Goal: Information Seeking & Learning: Learn about a topic

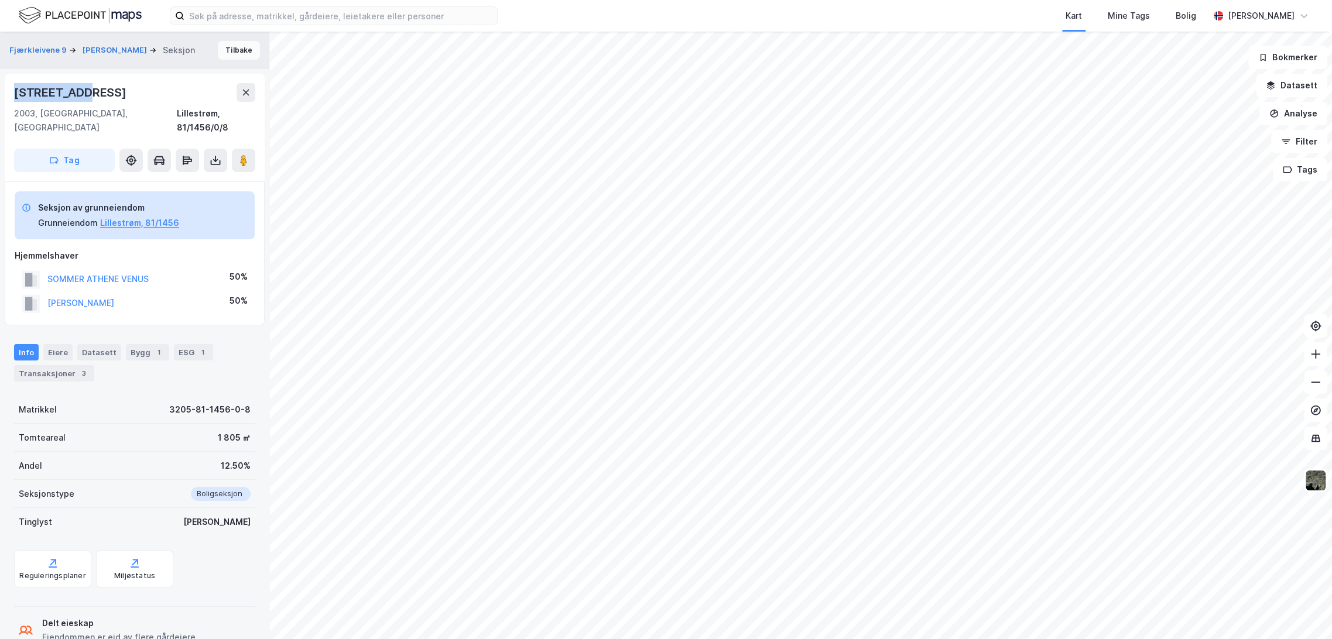
click at [235, 47] on button "Tilbake" at bounding box center [239, 50] width 42 height 19
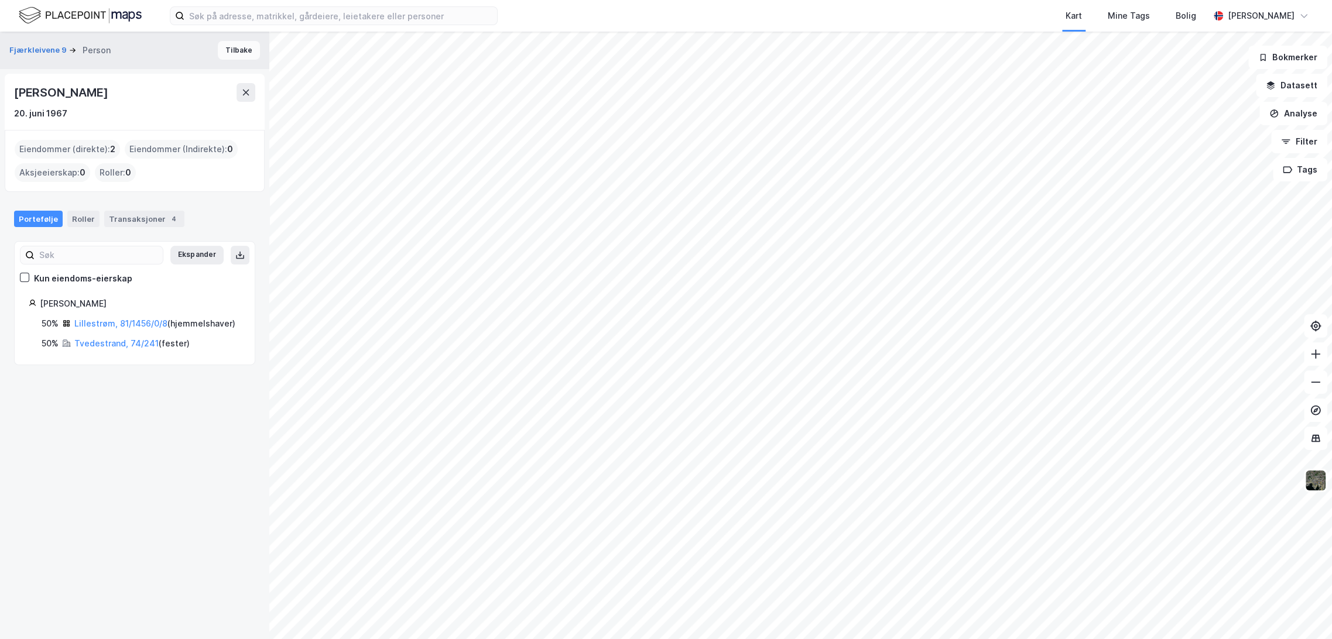
click at [230, 52] on button "Tilbake" at bounding box center [239, 50] width 42 height 19
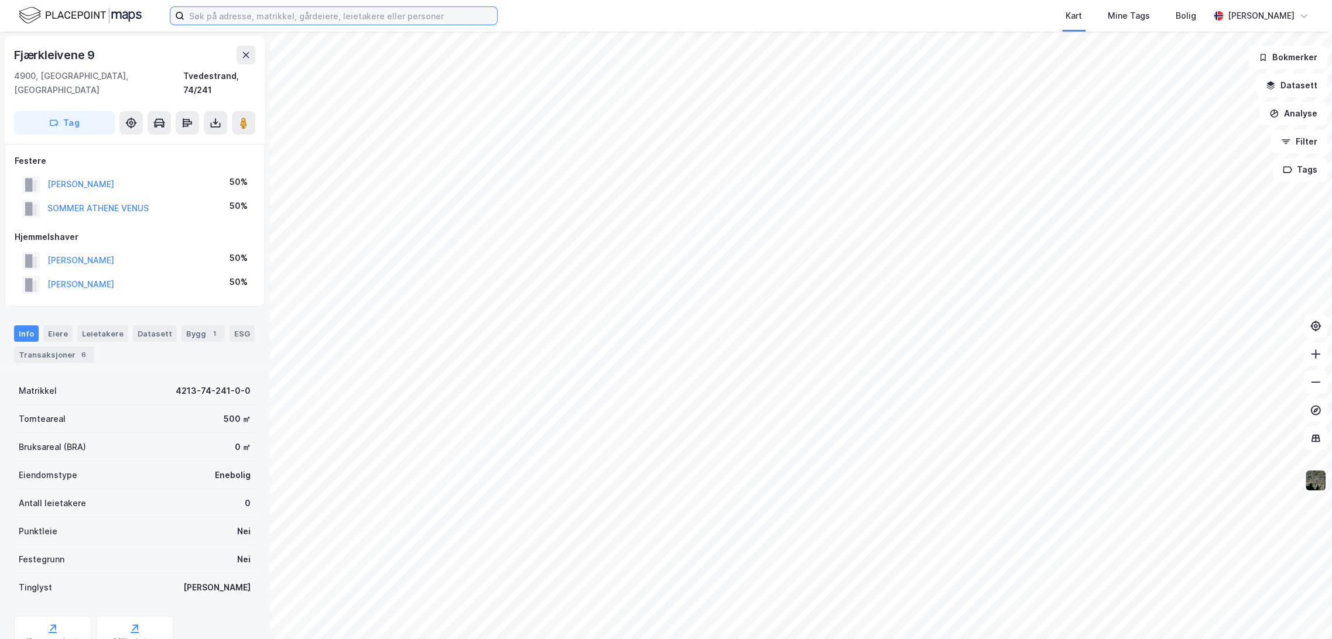
click at [232, 17] on input at bounding box center [340, 16] width 313 height 18
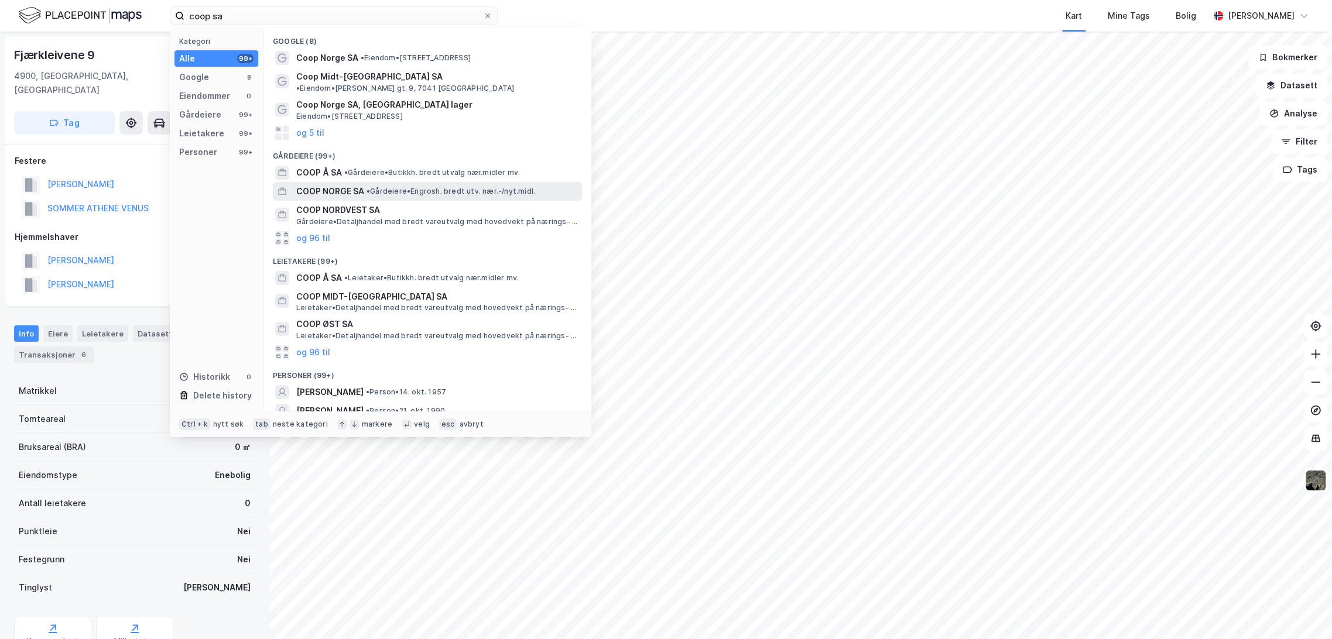
click at [392, 187] on span "• Gårdeiere • Engrosh. bredt utv. nær.-/nyt.midl." at bounding box center [451, 191] width 169 height 9
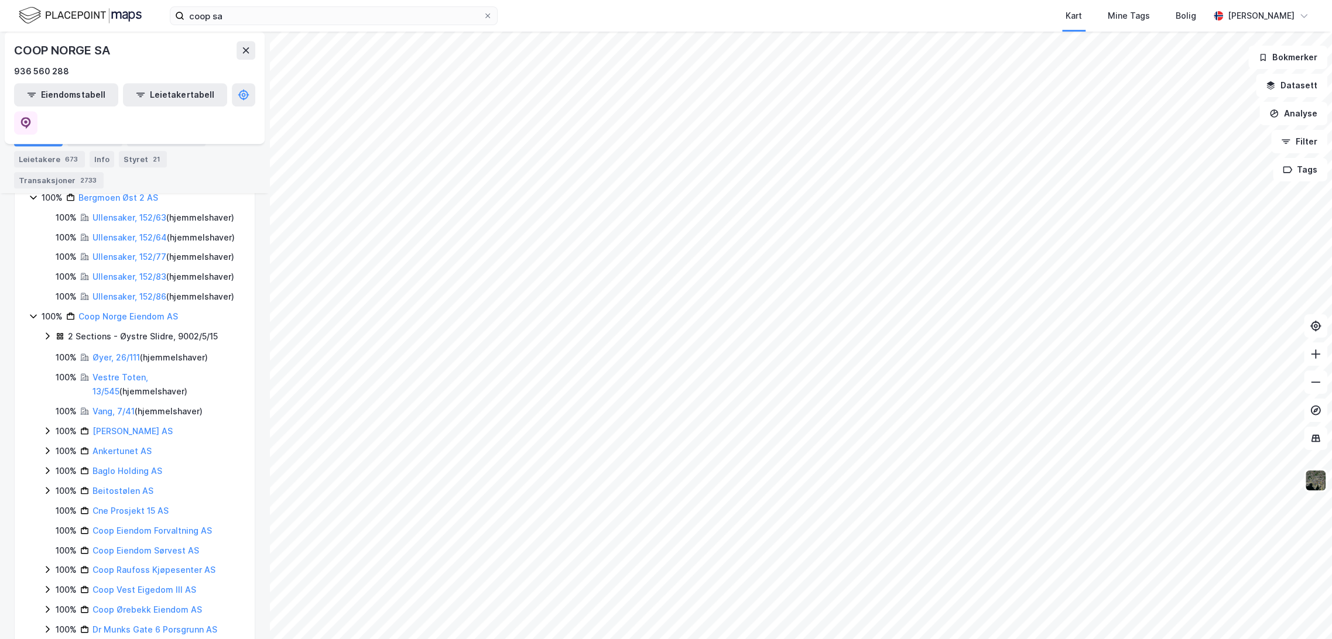
scroll to position [520, 0]
click at [108, 319] on link "Coop Norge Eiendom AS" at bounding box center [128, 314] width 100 height 10
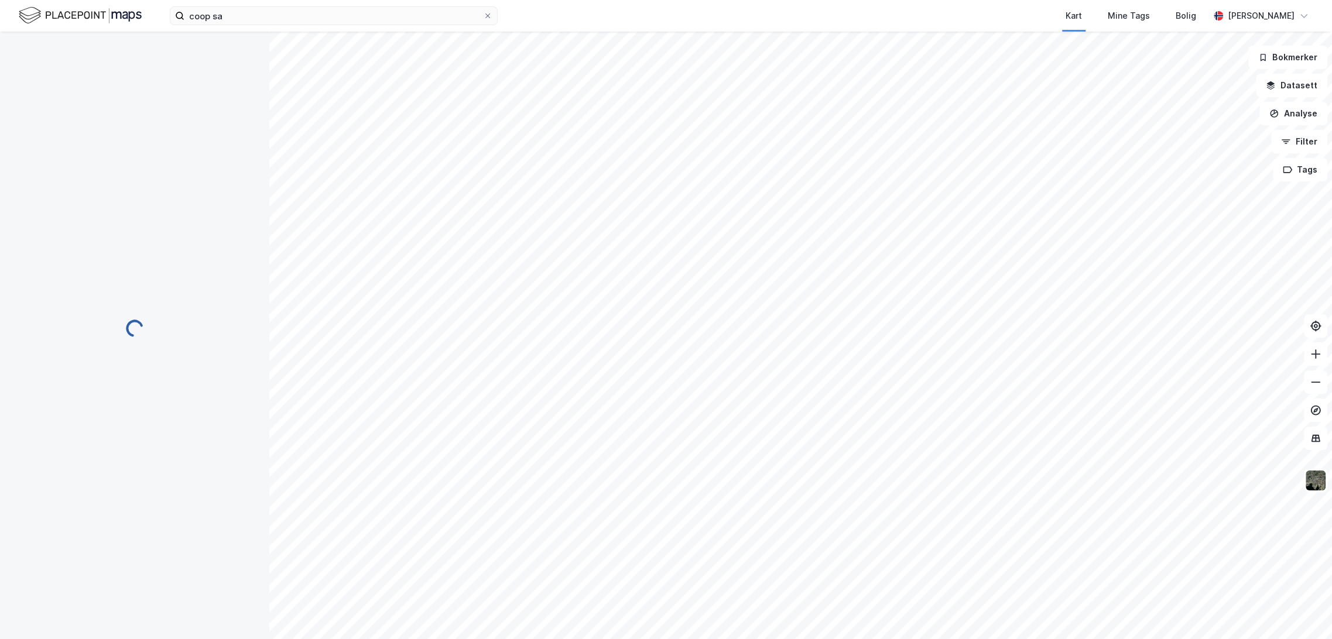
scroll to position [0, 0]
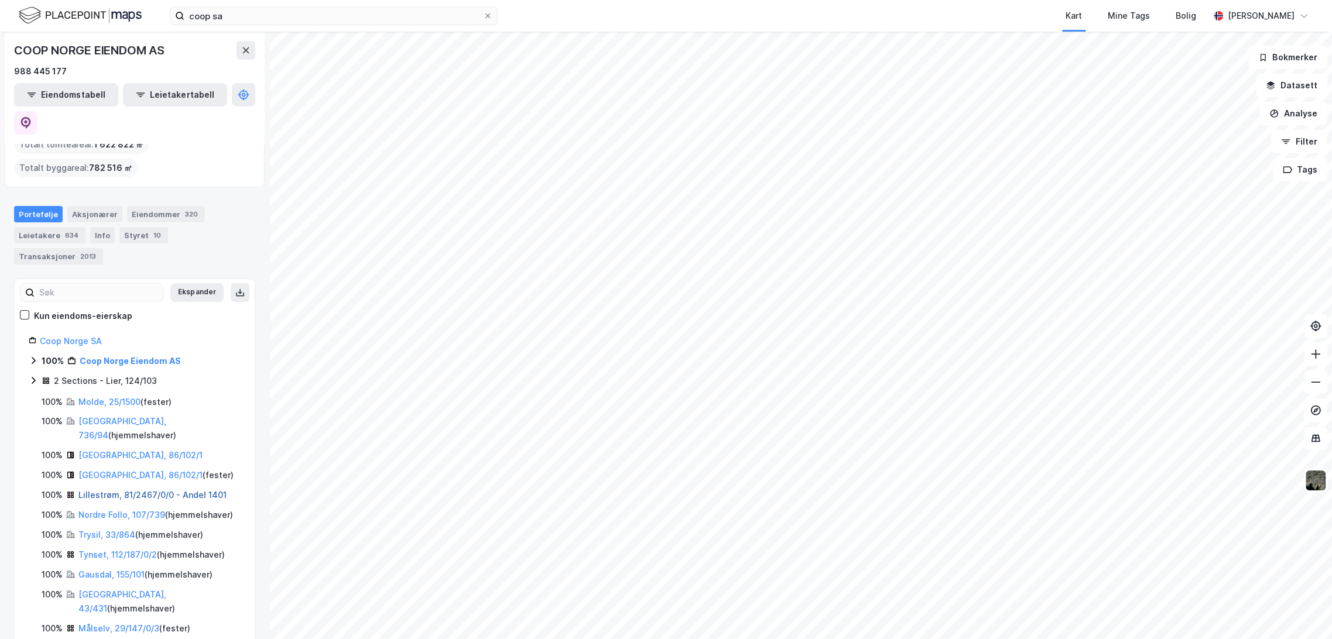
scroll to position [130, 0]
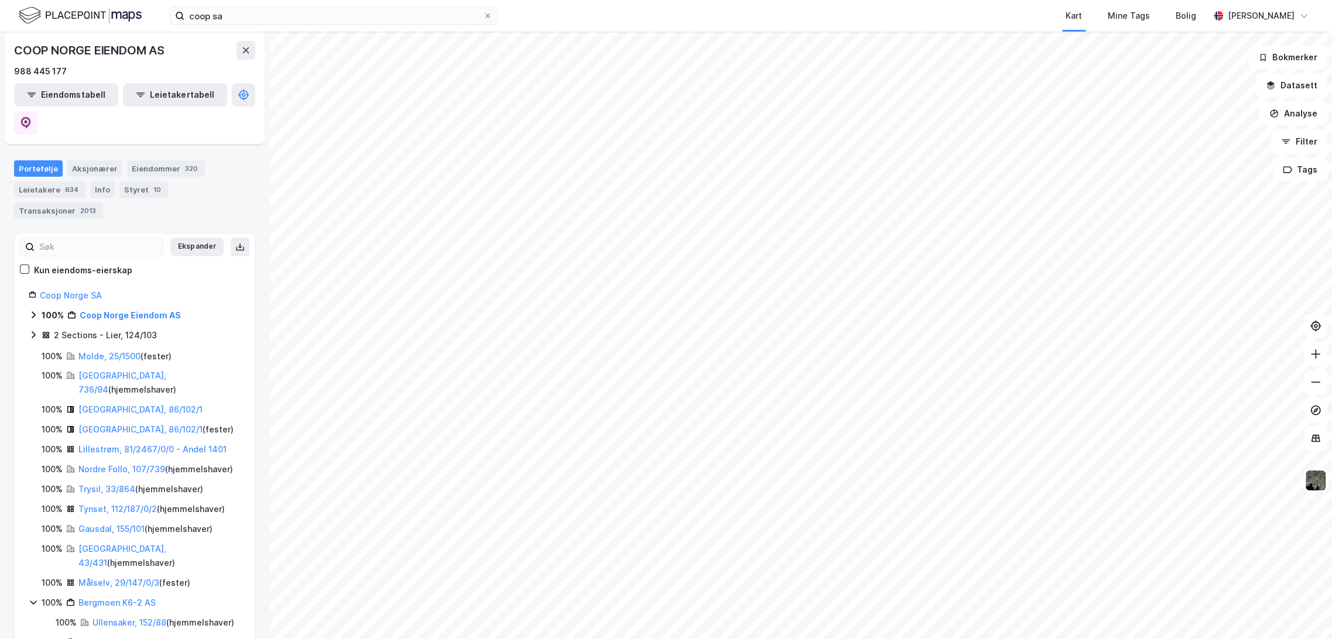
click at [32, 601] on icon at bounding box center [33, 603] width 6 height 4
click at [30, 618] on icon at bounding box center [33, 622] width 9 height 9
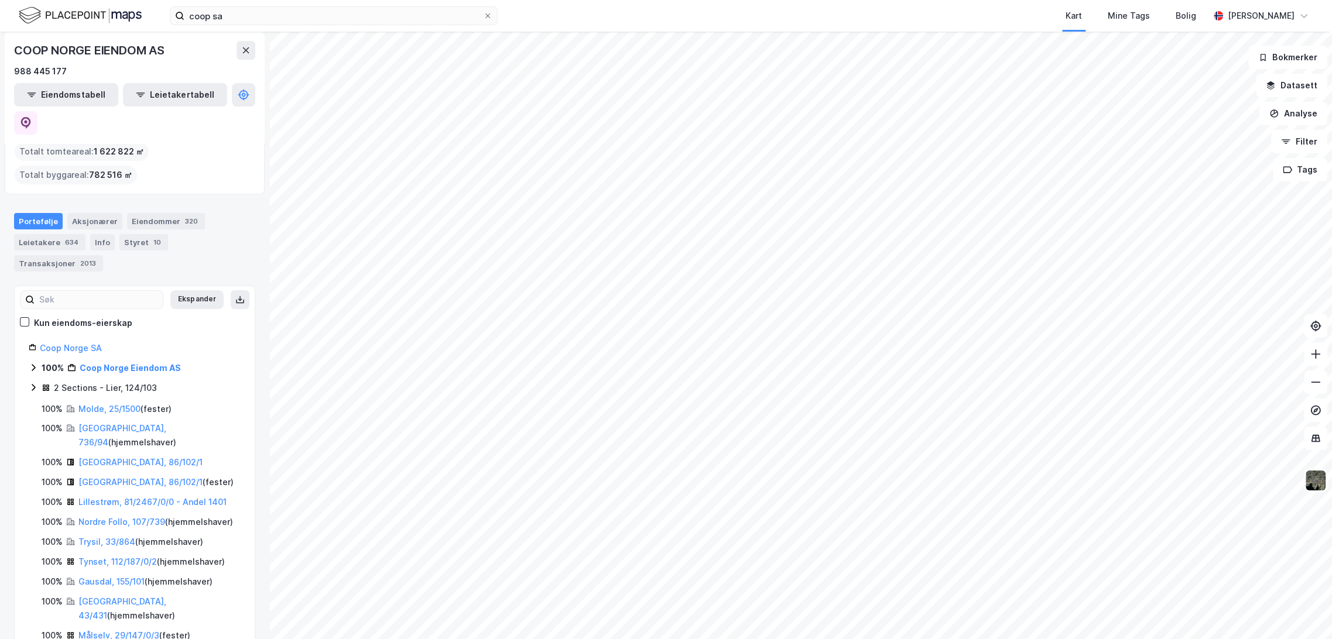
scroll to position [0, 0]
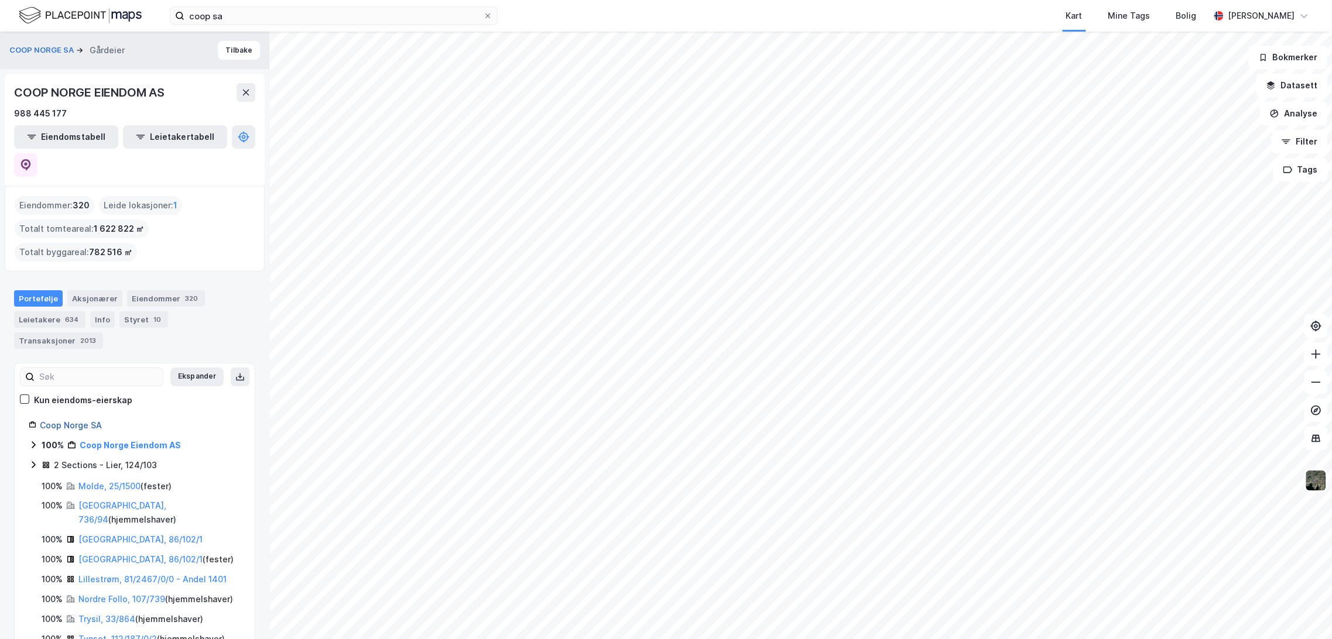
click at [64, 420] on link "Coop Norge SA" at bounding box center [71, 425] width 62 height 10
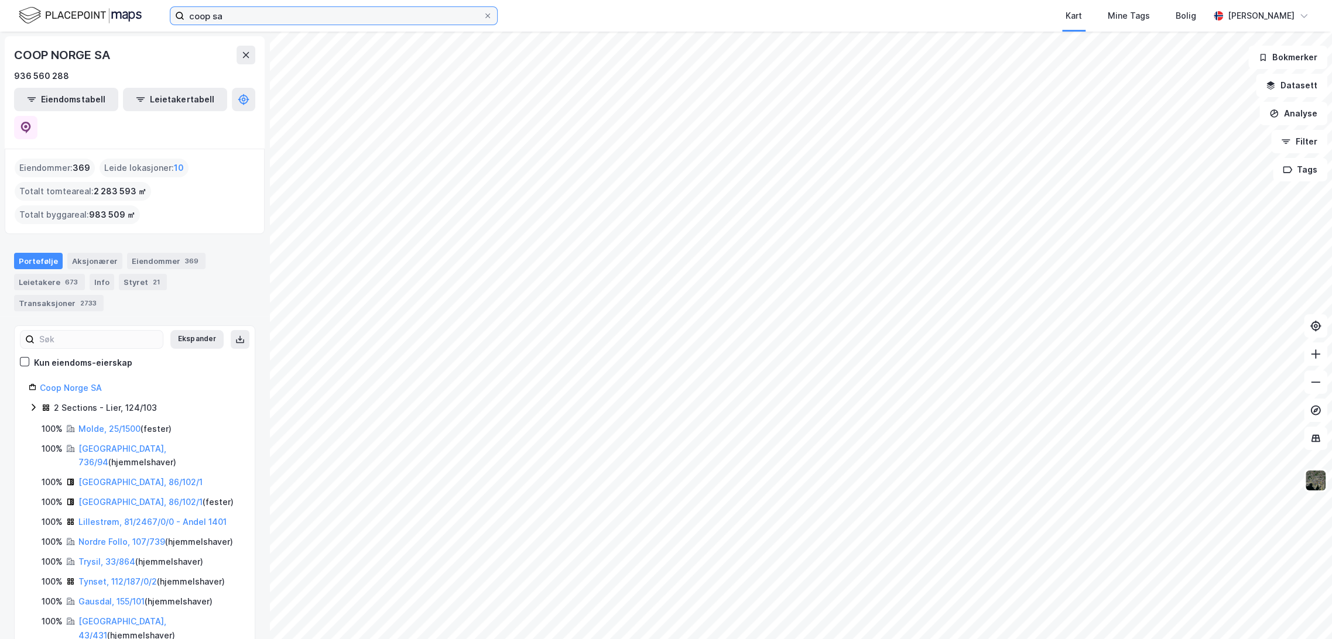
click at [212, 13] on input "coop sa" at bounding box center [333, 16] width 299 height 18
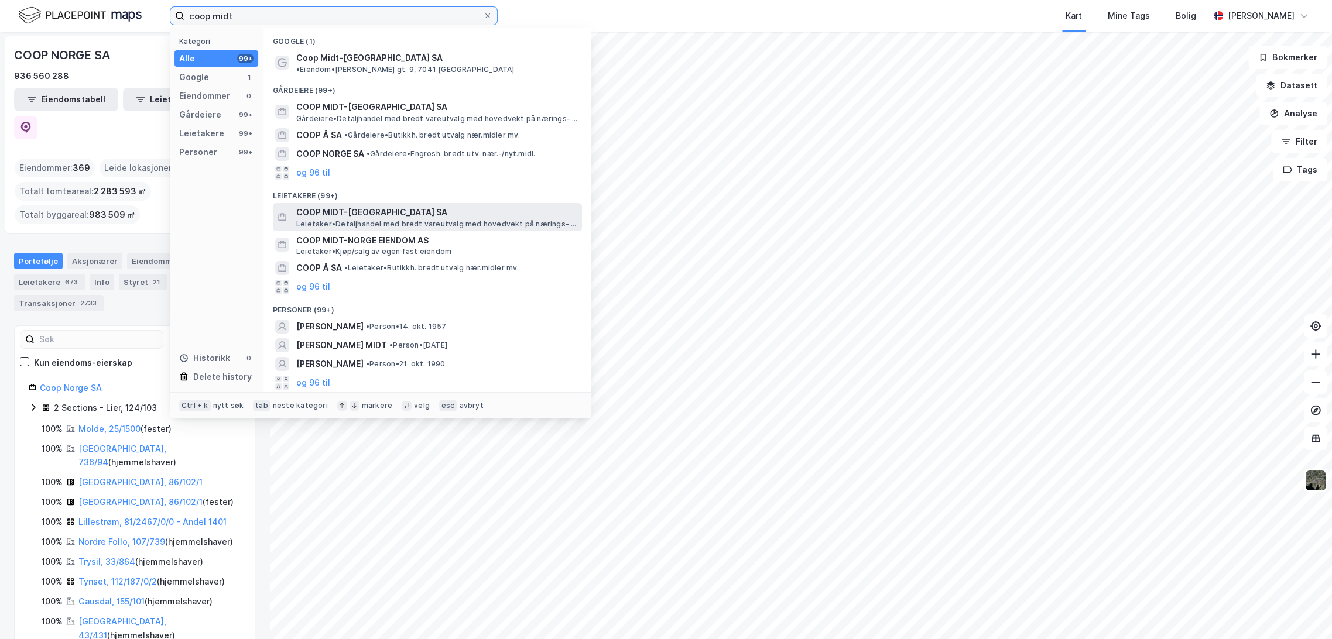
type input "coop midt"
click at [384, 206] on span "COOP MIDT-[GEOGRAPHIC_DATA] SA" at bounding box center [436, 213] width 281 height 14
